Goal: Task Accomplishment & Management: Use online tool/utility

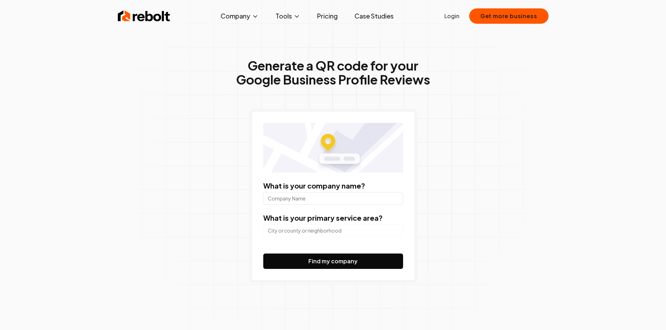
click at [290, 199] on input "What is your company name?" at bounding box center [333, 198] width 140 height 13
type input "[PERSON_NAME] Homes"
click at [347, 230] on input "search" at bounding box center [333, 231] width 140 height 13
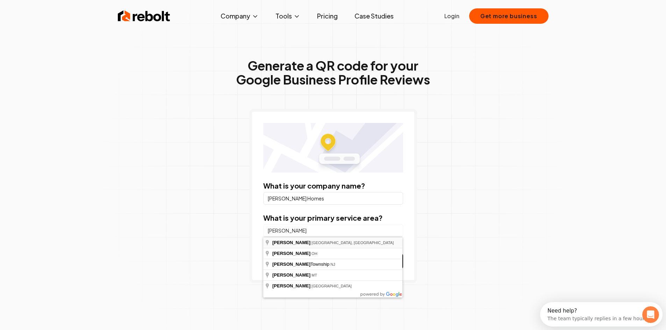
type input "[GEOGRAPHIC_DATA], [GEOGRAPHIC_DATA], [GEOGRAPHIC_DATA]"
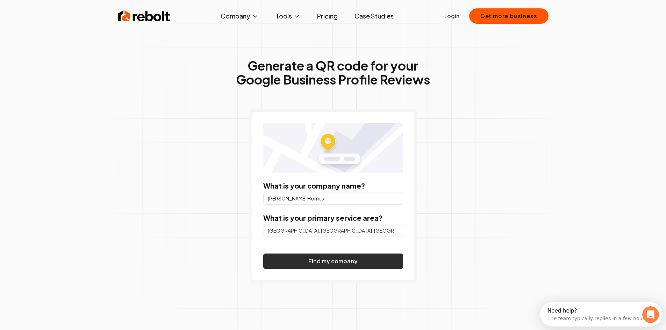
click at [343, 259] on button "Find my company" at bounding box center [333, 261] width 140 height 15
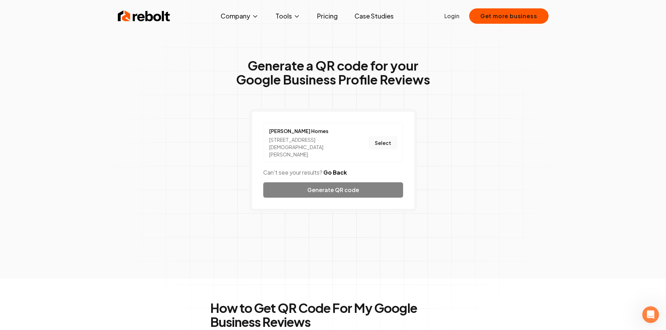
click at [384, 137] on button "Select" at bounding box center [383, 143] width 28 height 13
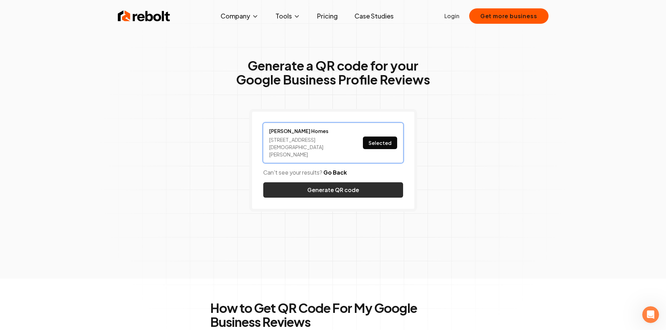
click at [347, 185] on button "Generate QR code" at bounding box center [333, 190] width 140 height 15
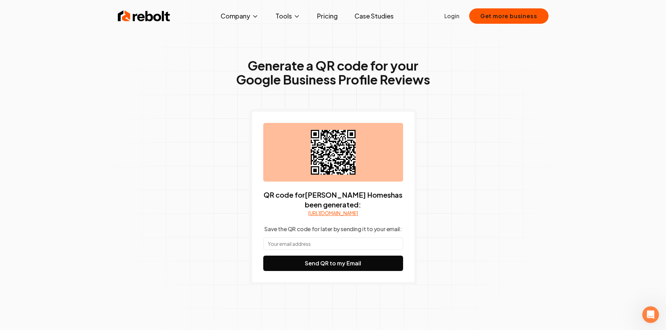
drag, startPoint x: 339, startPoint y: 156, endPoint x: 331, endPoint y: 156, distance: 7.7
click at [331, 156] on icon at bounding box center [333, 152] width 45 height 45
click at [322, 215] on link "[URL][DOMAIN_NAME]" at bounding box center [333, 213] width 50 height 7
drag, startPoint x: 349, startPoint y: 162, endPoint x: 334, endPoint y: 166, distance: 15.9
click at [333, 166] on icon at bounding box center [333, 152] width 45 height 45
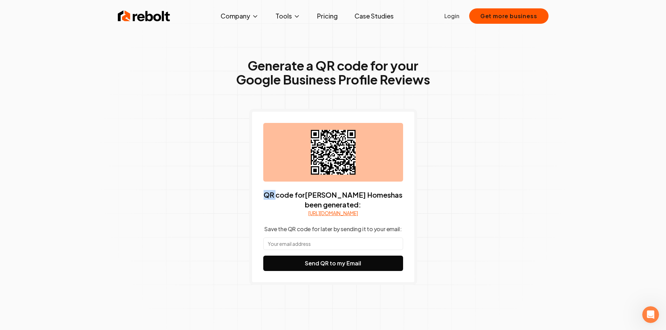
click at [334, 166] on icon at bounding box center [333, 152] width 45 height 45
click at [323, 271] on button "Send QR to my Email" at bounding box center [333, 263] width 140 height 15
click at [333, 250] on input "text" at bounding box center [333, 244] width 140 height 13
type input "[EMAIL_ADDRESS][DOMAIN_NAME]"
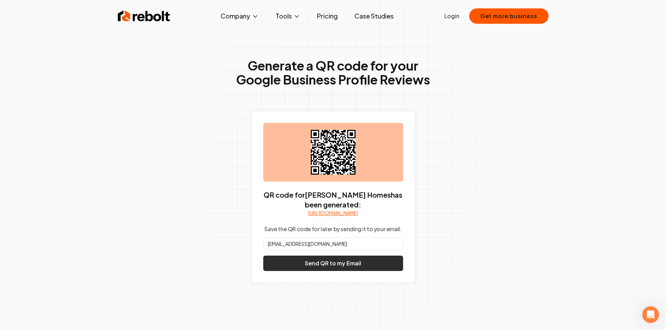
click at [324, 271] on button "Send QR to my Email" at bounding box center [333, 263] width 140 height 15
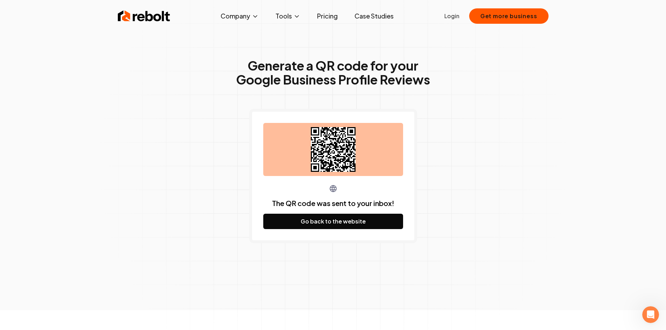
click at [380, 198] on div "The QR code was sent to your inbox! Go back to the website" at bounding box center [333, 207] width 140 height 45
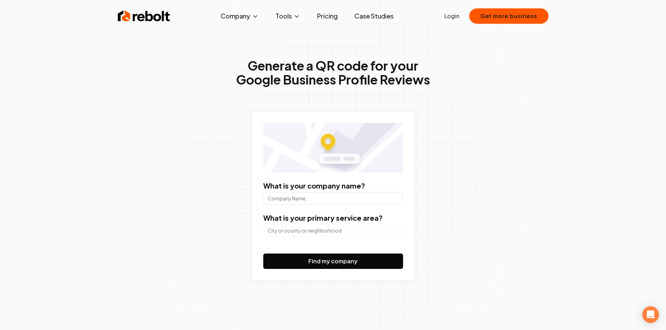
click at [342, 201] on input "What is your company name?" at bounding box center [333, 198] width 140 height 13
type input "[PERSON_NAME] Homes"
click at [313, 234] on input "search" at bounding box center [333, 231] width 140 height 13
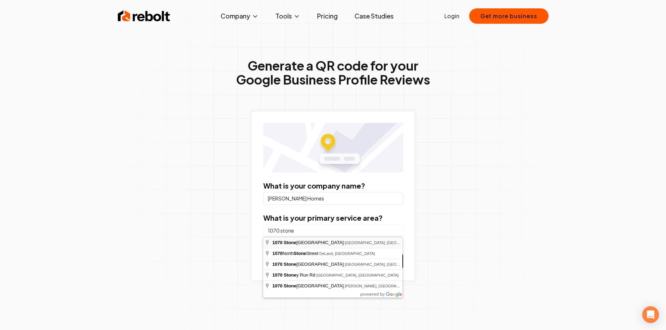
type input "1070 Stone Church Road East, Hamilton, ON, Canada"
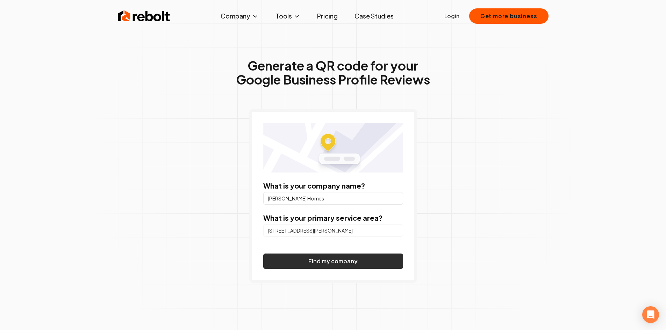
click at [349, 264] on button "Find my company" at bounding box center [333, 261] width 140 height 15
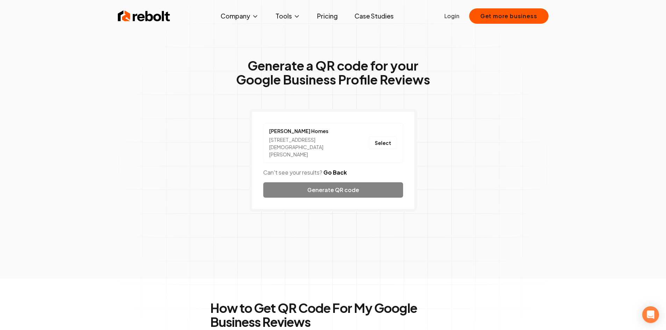
click at [394, 133] on li "DiCenzo Homes 1070 Stone Church Rd E Unit 39, Hamilton, ON L8W 3L3, Canada Sele…" at bounding box center [333, 143] width 140 height 40
click at [388, 142] on button "Select" at bounding box center [383, 143] width 28 height 13
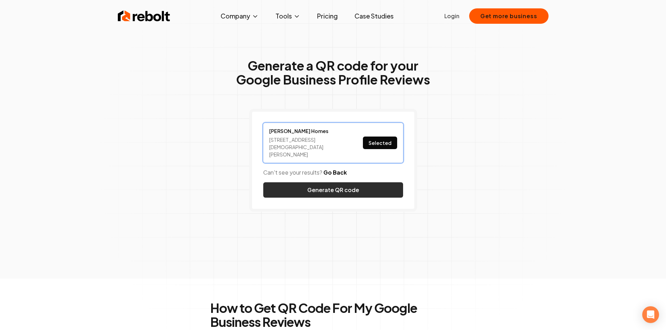
click at [342, 183] on button "Generate QR code" at bounding box center [333, 190] width 140 height 15
